Goal: Navigation & Orientation: Find specific page/section

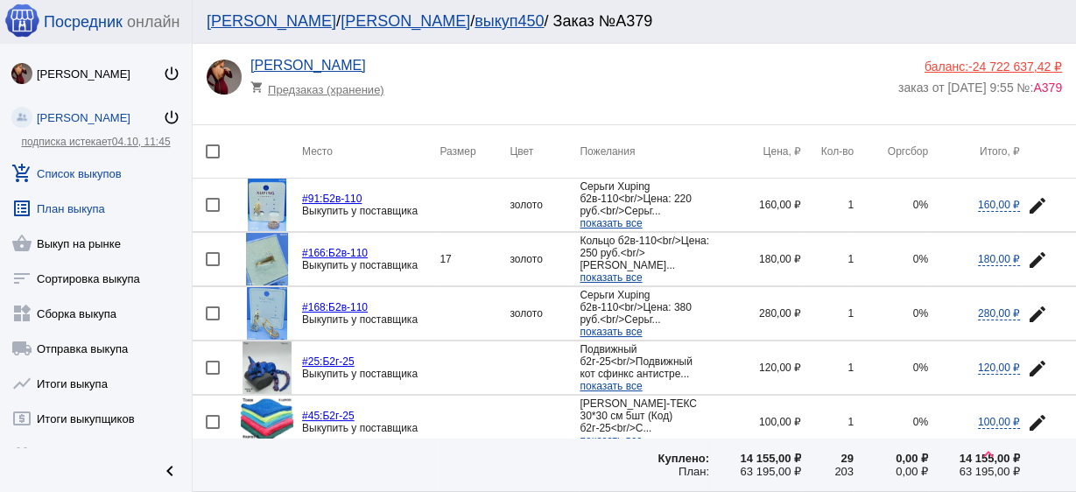
scroll to position [771, 0]
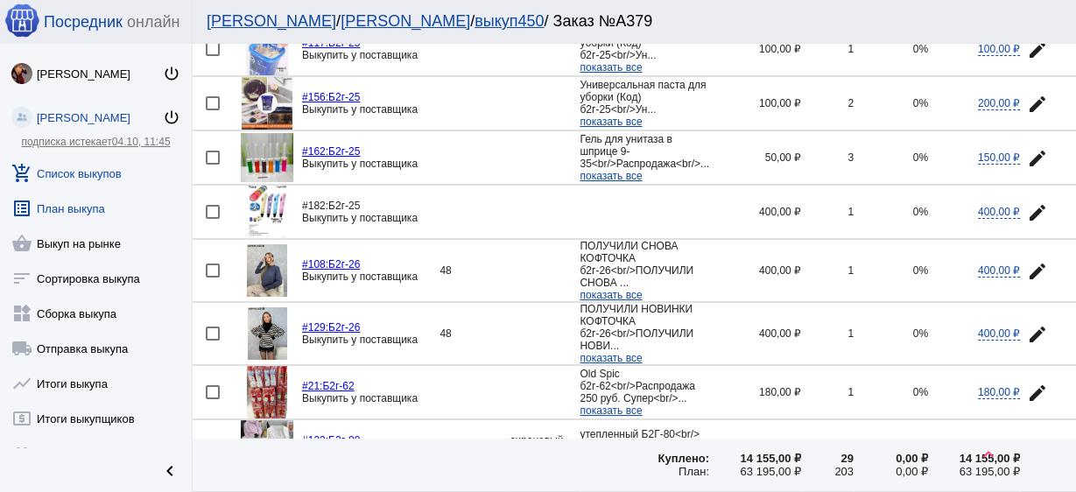
click at [82, 222] on link "list_alt План выкупа" at bounding box center [96, 204] width 192 height 35
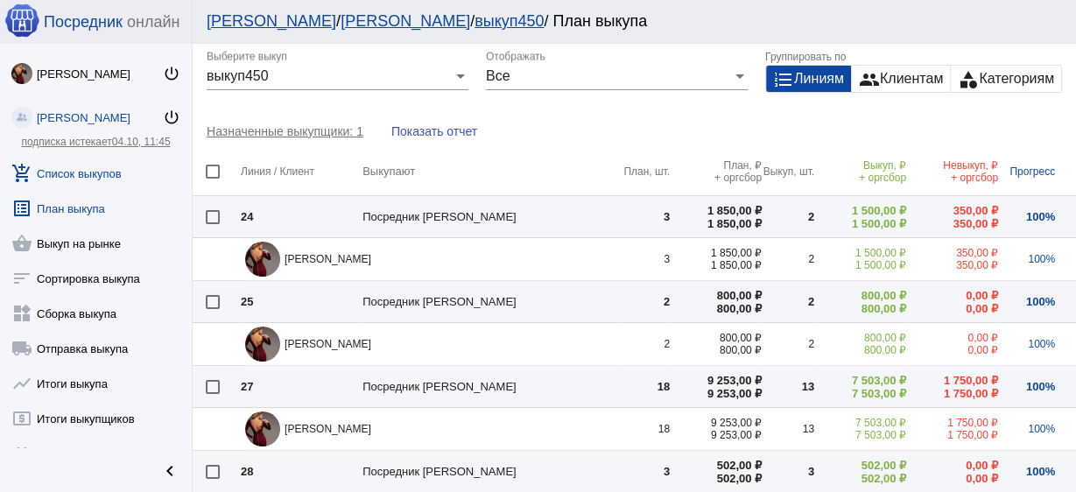
click at [109, 173] on link "add_shopping_cart Список выкупов" at bounding box center [96, 169] width 192 height 35
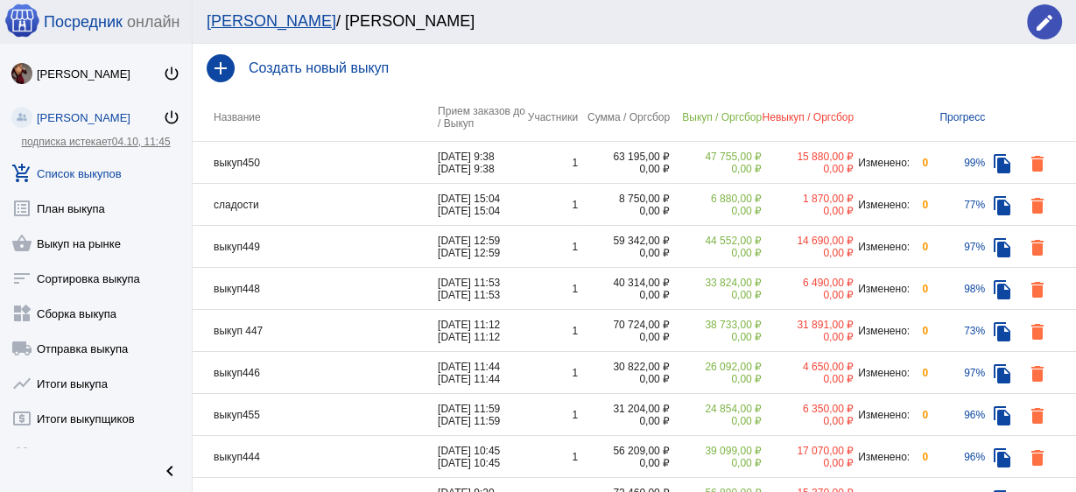
click at [341, 153] on td "выкуп450" at bounding box center [315, 163] width 245 height 42
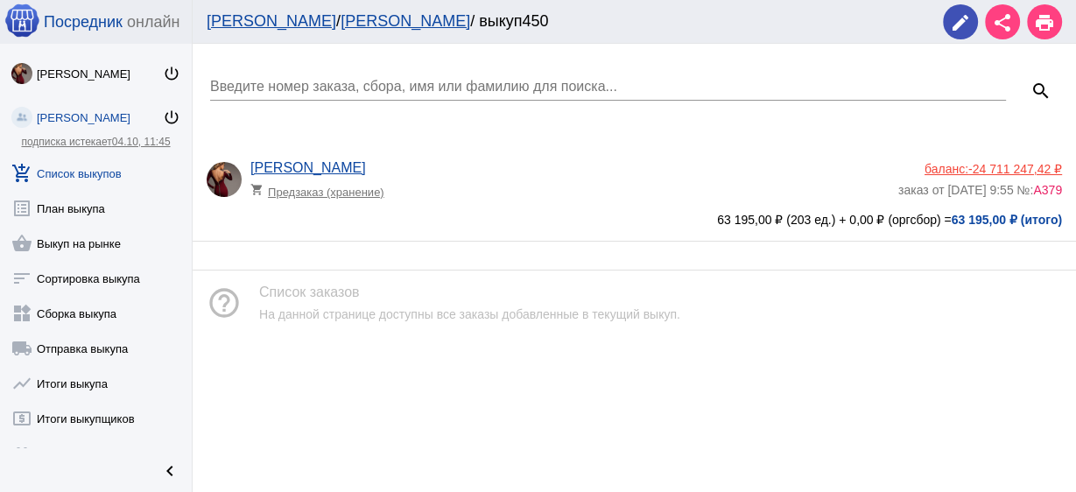
click at [461, 165] on div "[PERSON_NAME] shopping_cart Предзаказ (хранение)" at bounding box center [574, 183] width 648 height 47
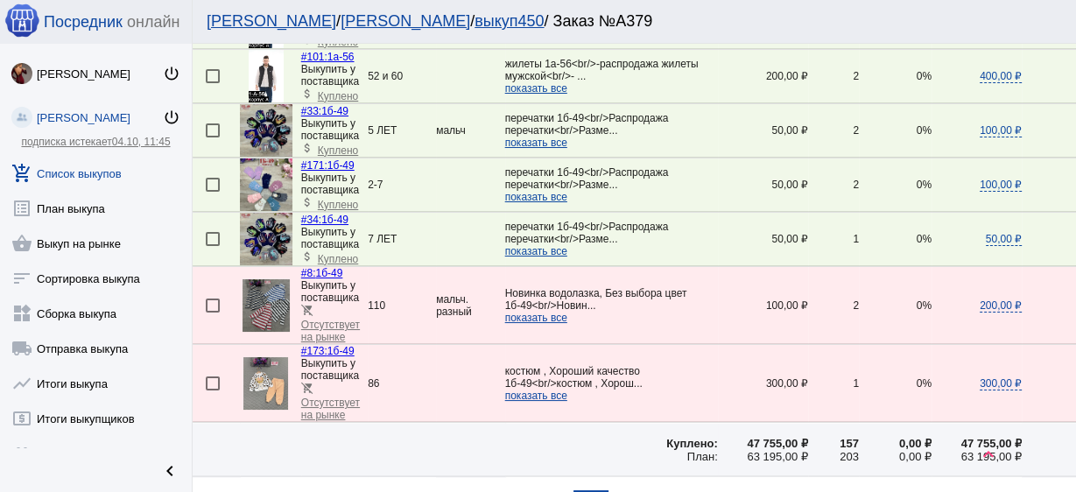
scroll to position [2801, 0]
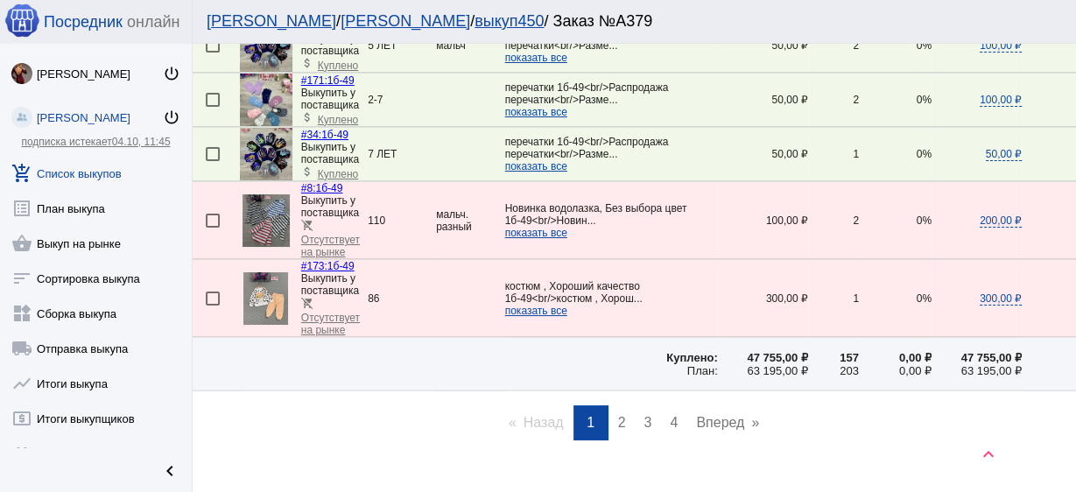
click at [618, 415] on span "2" at bounding box center [622, 422] width 8 height 15
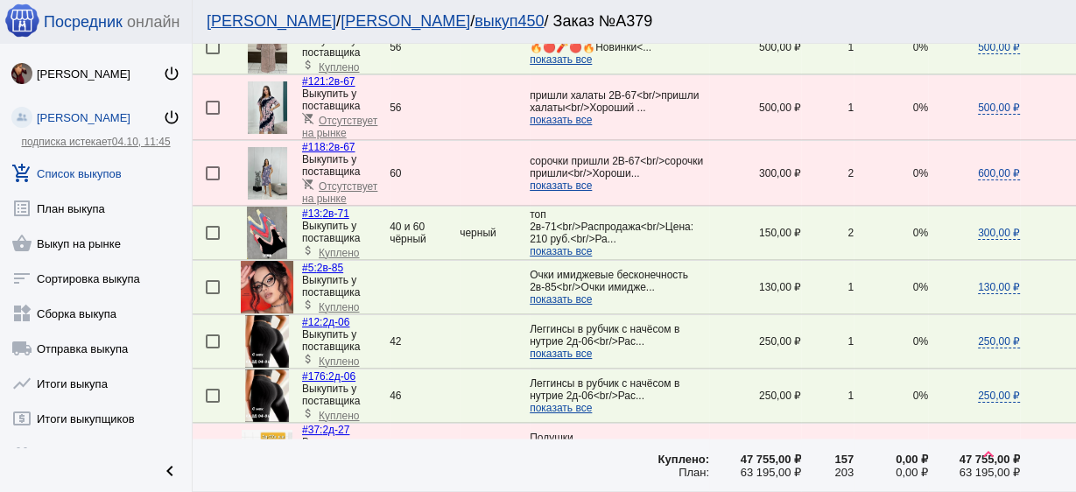
scroll to position [2657, 0]
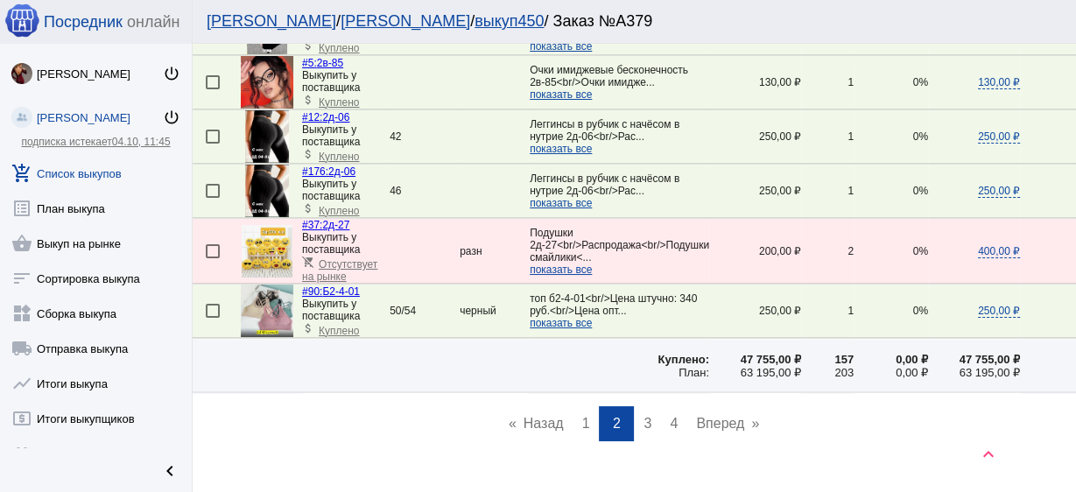
click at [644, 416] on span "3" at bounding box center [648, 423] width 8 height 15
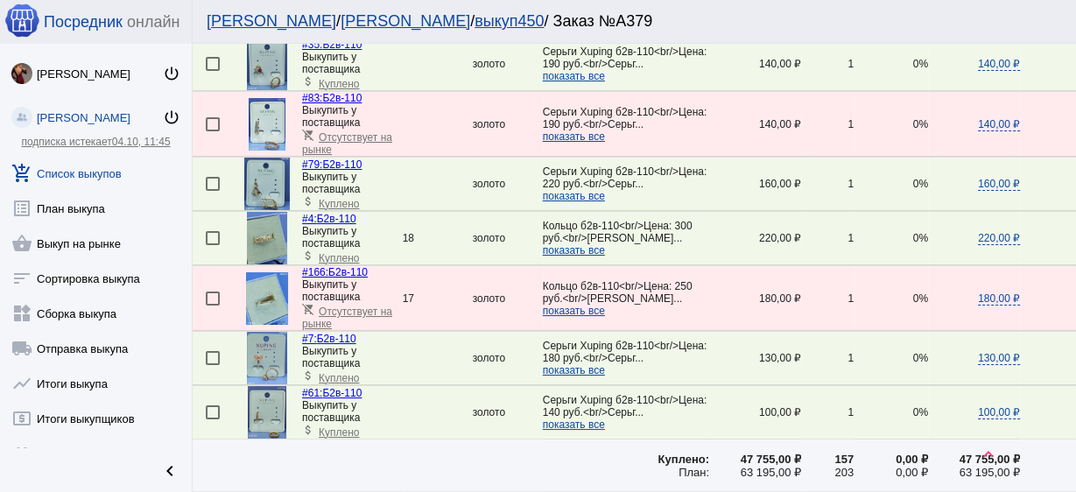
scroll to position [2782, 0]
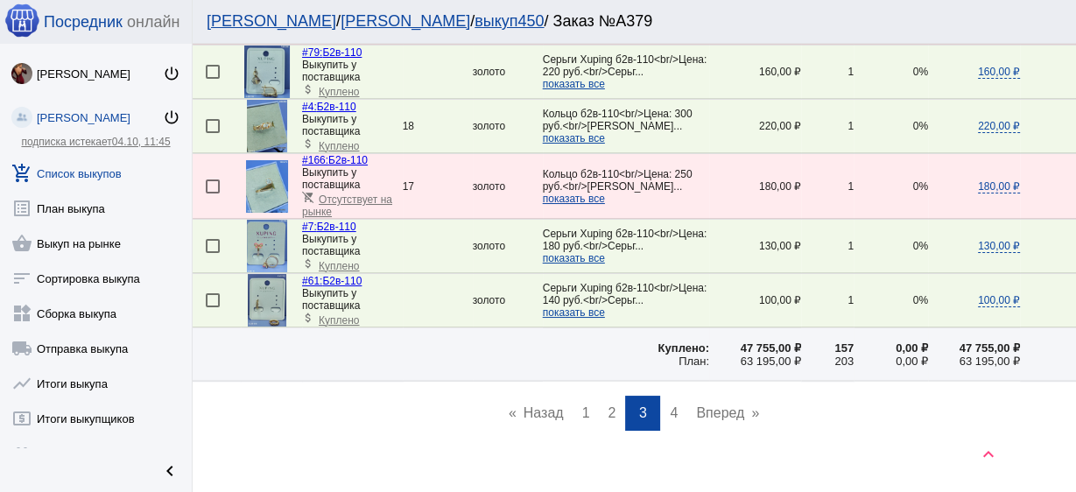
click at [670, 406] on span "4" at bounding box center [674, 413] width 8 height 15
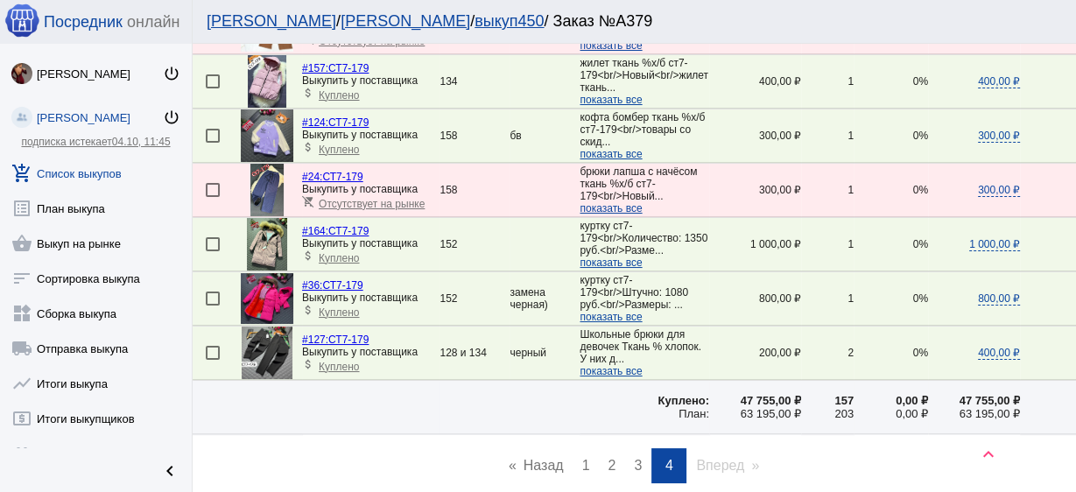
scroll to position [1471, 0]
